Goal: Find specific page/section

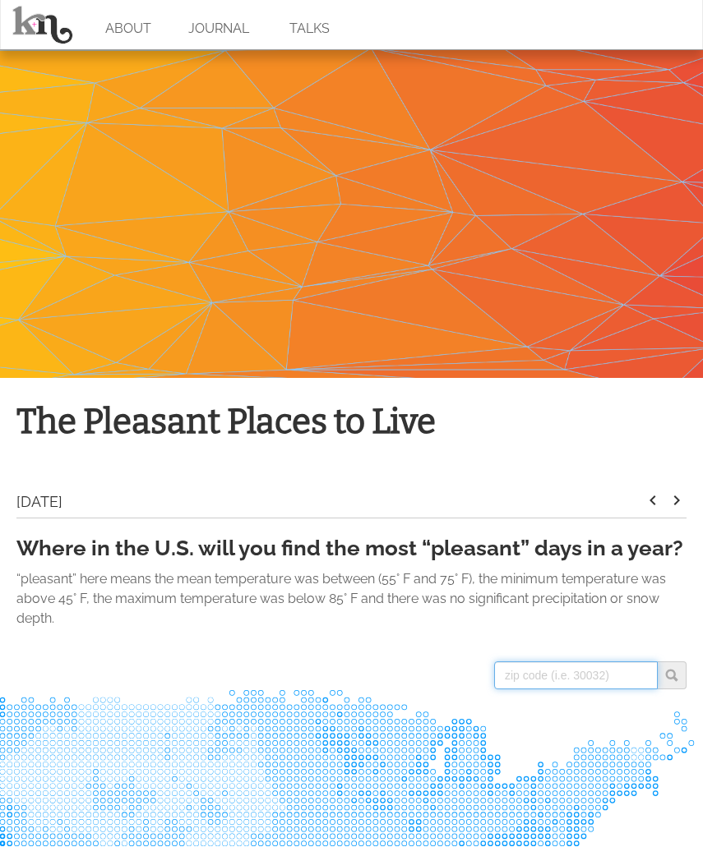
click at [548, 672] on input "search" at bounding box center [576, 675] width 164 height 28
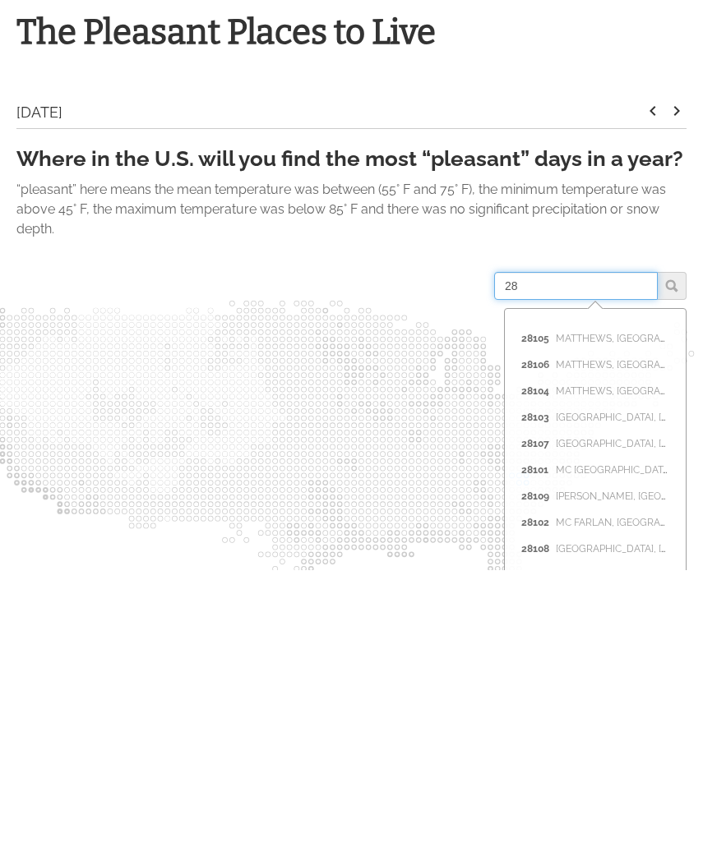
type input "2"
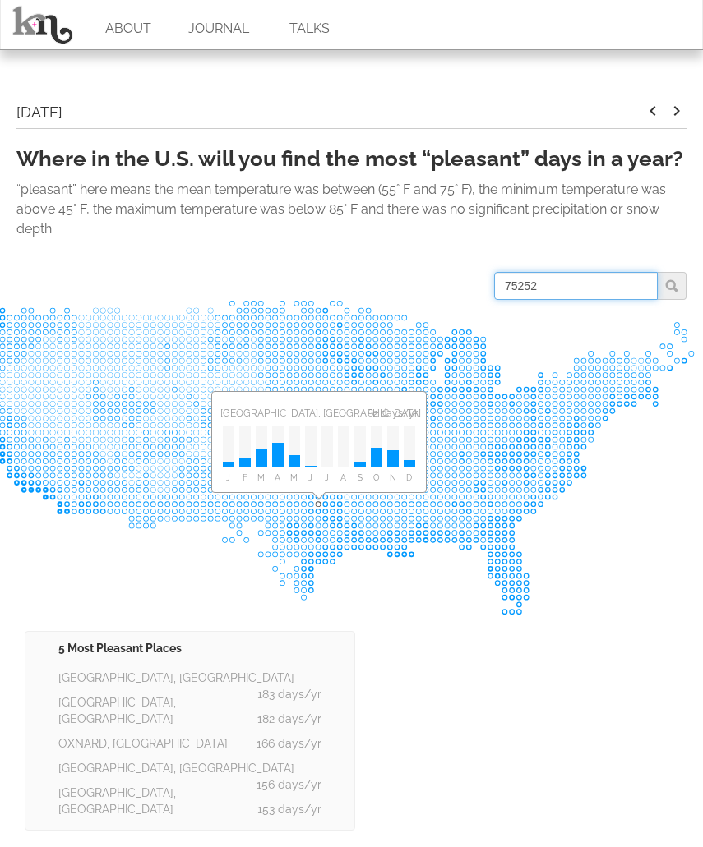
scroll to position [345, 0]
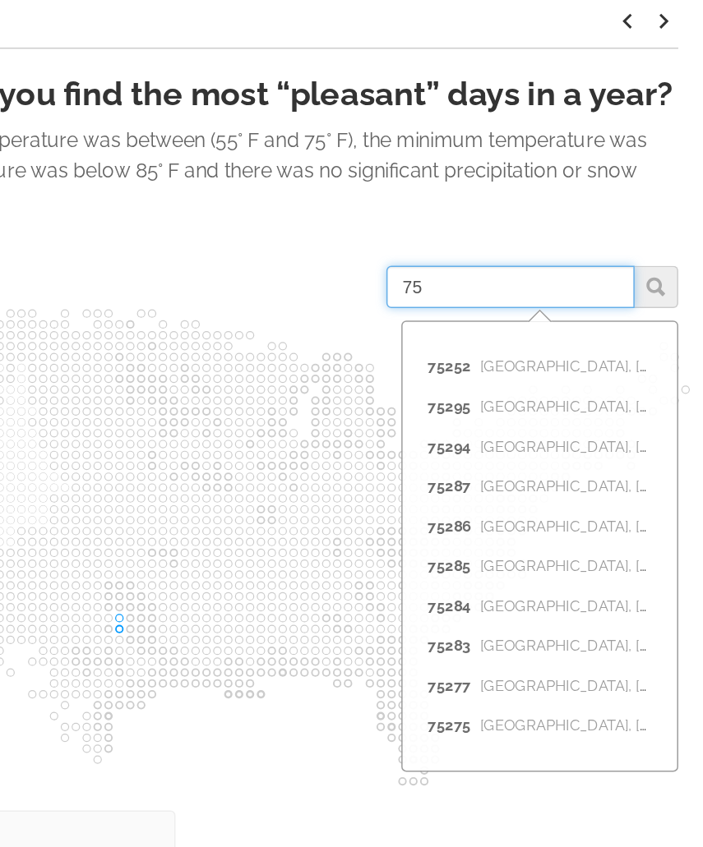
type input "7"
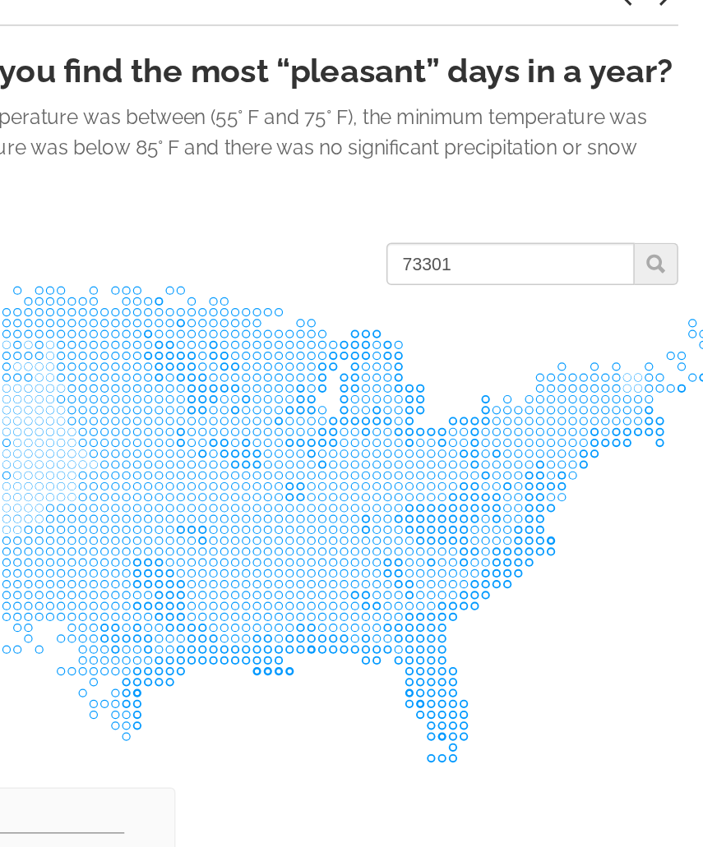
click at [657, 316] on span at bounding box center [671, 330] width 29 height 28
click at [494, 316] on input "73301" at bounding box center [576, 330] width 164 height 28
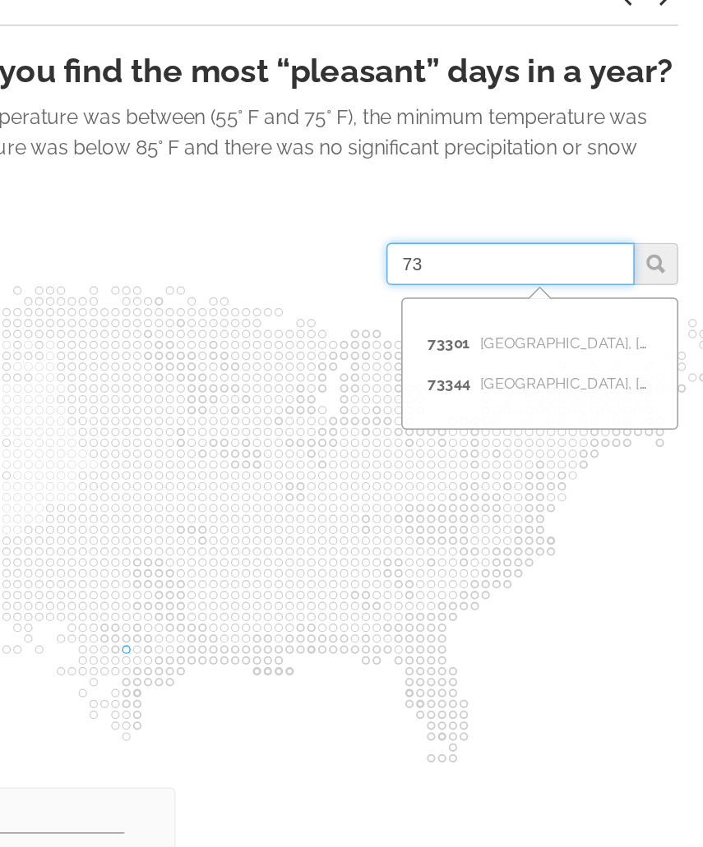
type input "7"
click at [521, 370] on span "73301" at bounding box center [538, 383] width 35 height 26
type input "73301"
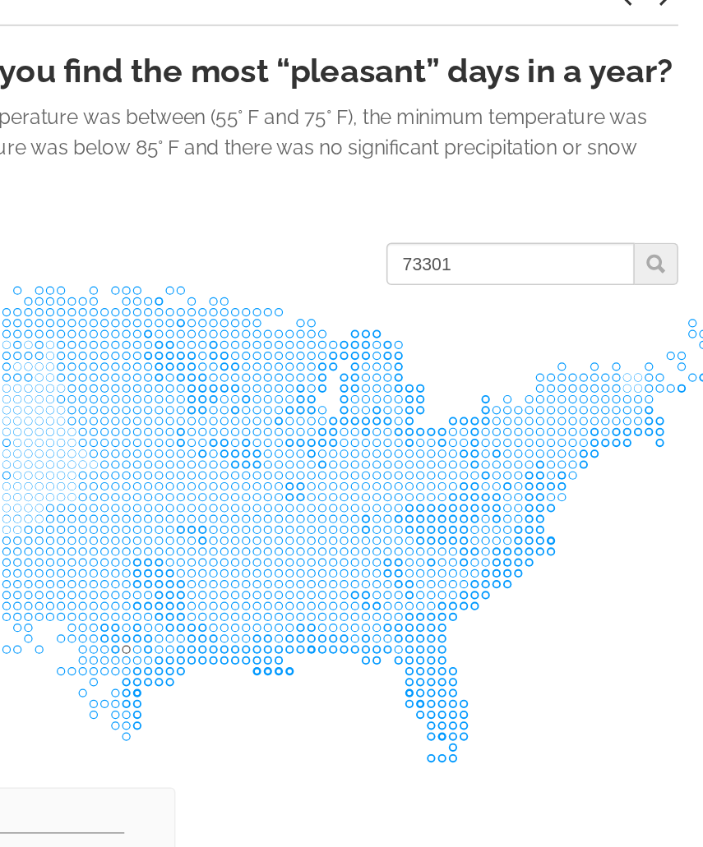
click at [657, 316] on span at bounding box center [671, 330] width 29 height 28
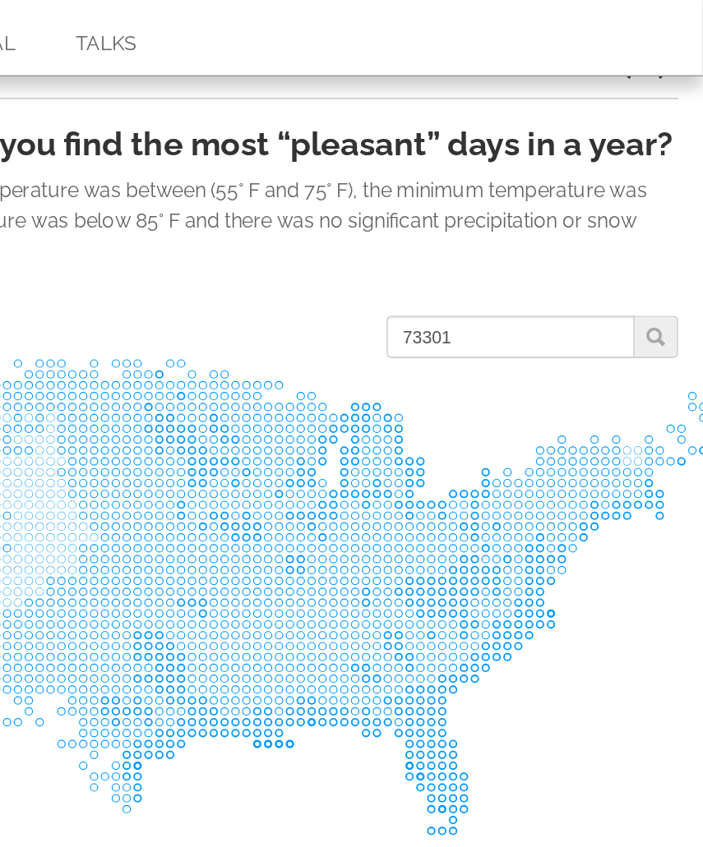
scroll to position [453, 0]
click at [657, 225] on span at bounding box center [671, 223] width 29 height 28
click at [494, 223] on input "73301" at bounding box center [576, 223] width 164 height 28
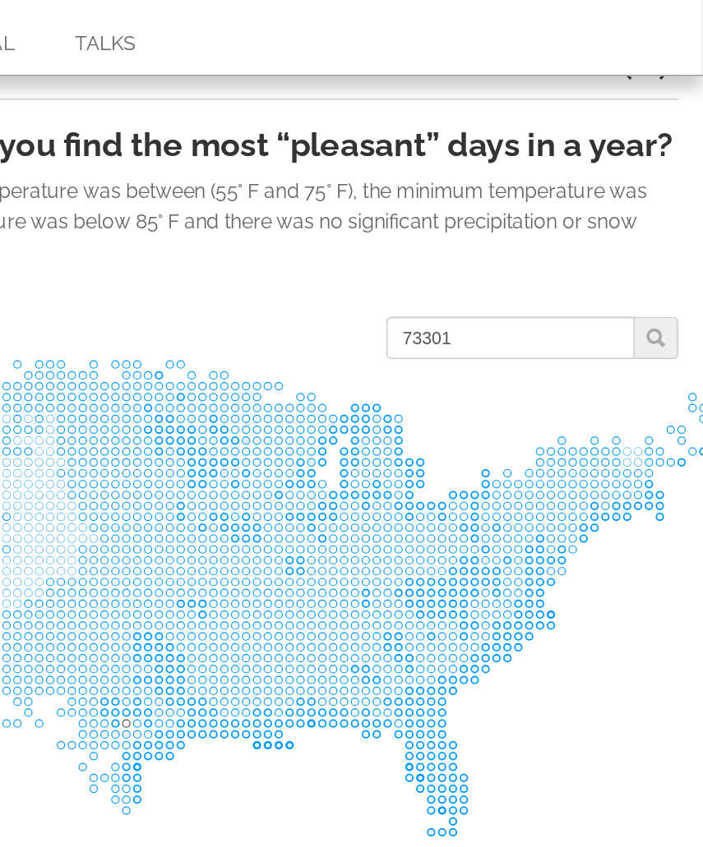
click at [403, 264] on icon at bounding box center [352, 395] width 740 height 316
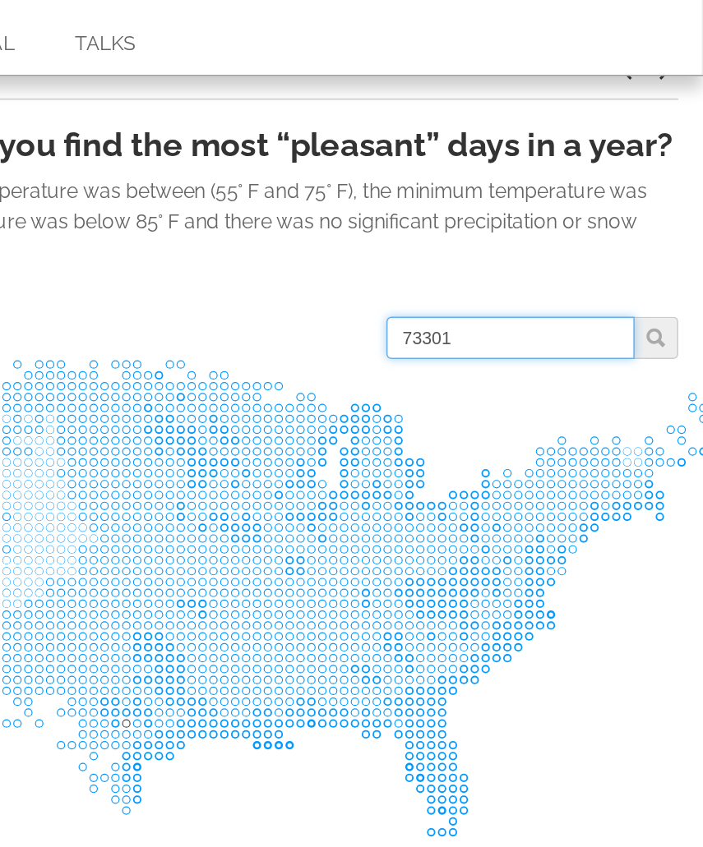
click at [494, 220] on input "73301" at bounding box center [576, 223] width 164 height 28
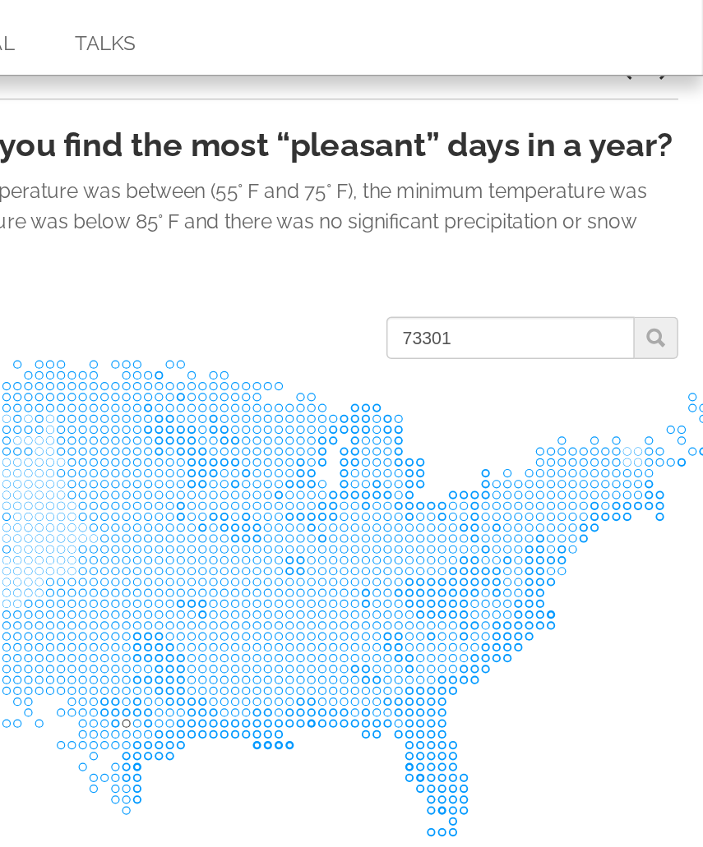
click at [657, 220] on span at bounding box center [671, 223] width 29 height 28
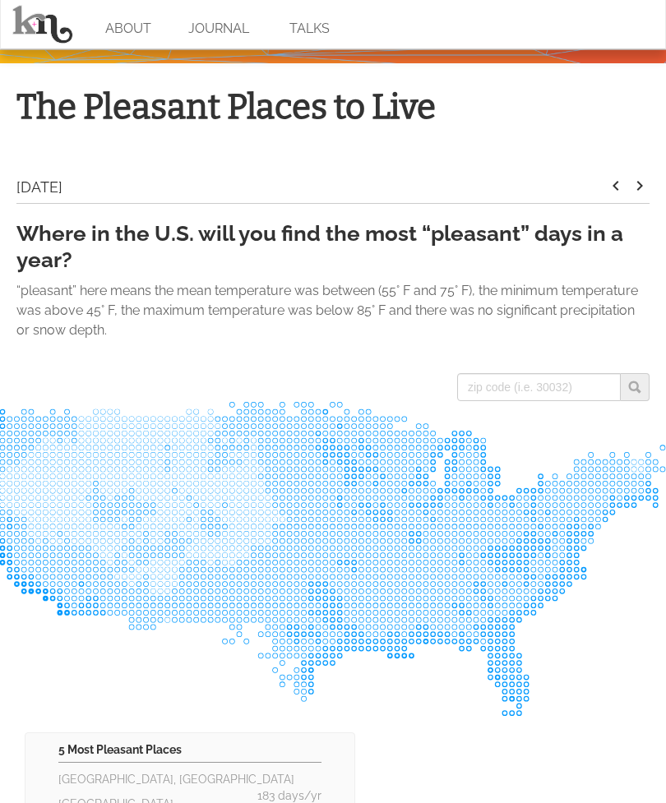
scroll to position [325, 0]
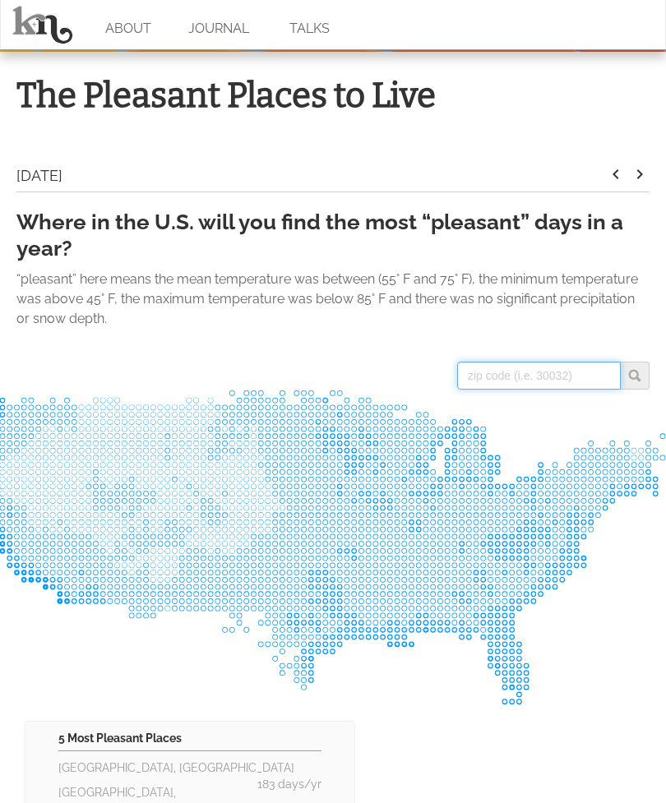
click at [491, 374] on input "search" at bounding box center [539, 376] width 164 height 28
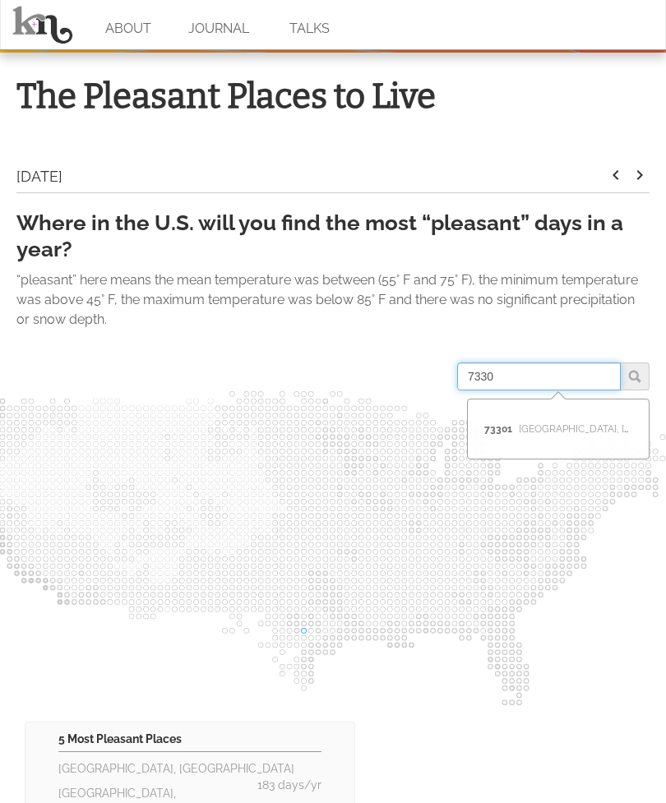
type input "73301"
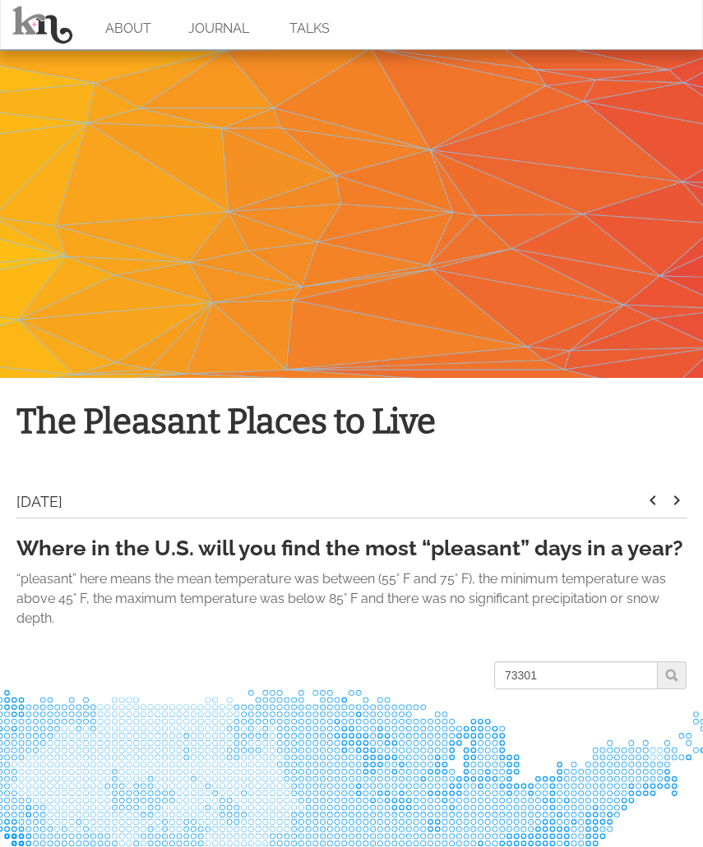
scroll to position [5, 0]
